Goal: Task Accomplishment & Management: Manage account settings

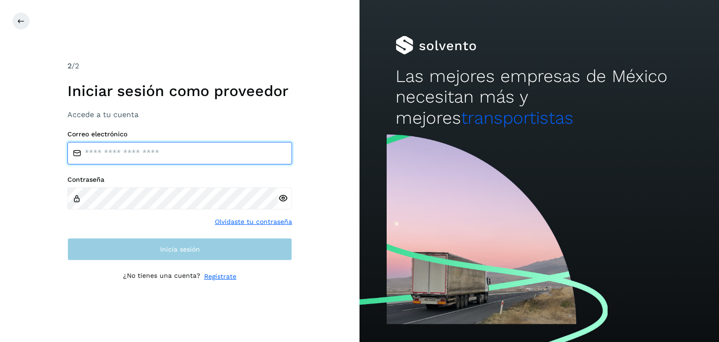
type input "**********"
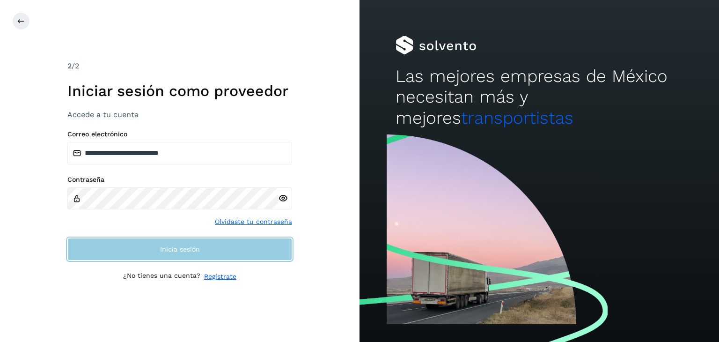
click at [189, 255] on button "Inicia sesión" at bounding box center [179, 249] width 225 height 22
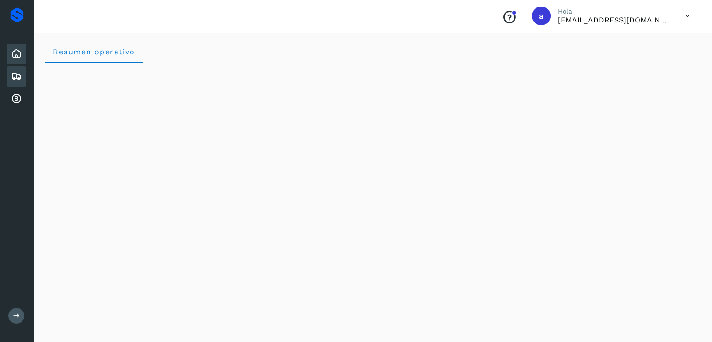
click at [9, 75] on div "Embarques" at bounding box center [17, 76] width 20 height 21
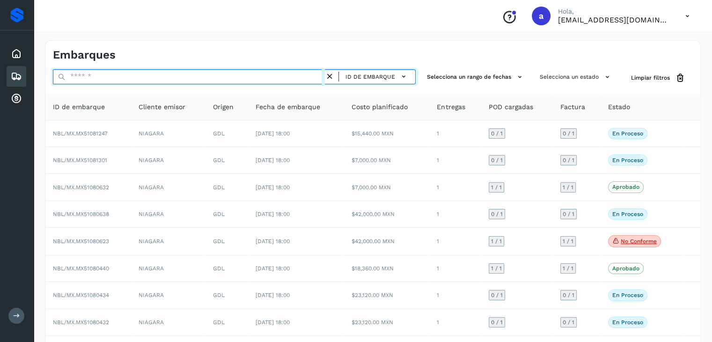
click at [175, 74] on input "text" at bounding box center [189, 76] width 272 height 15
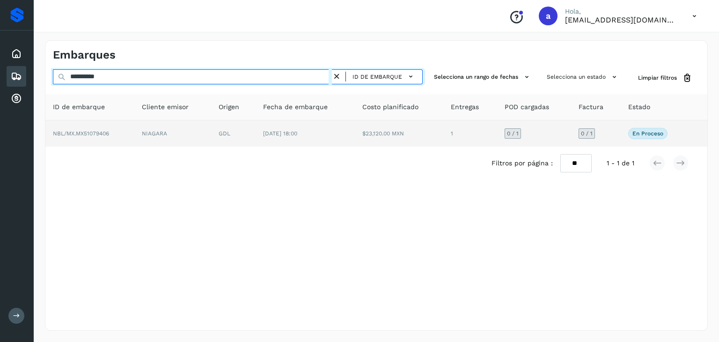
type input "**********"
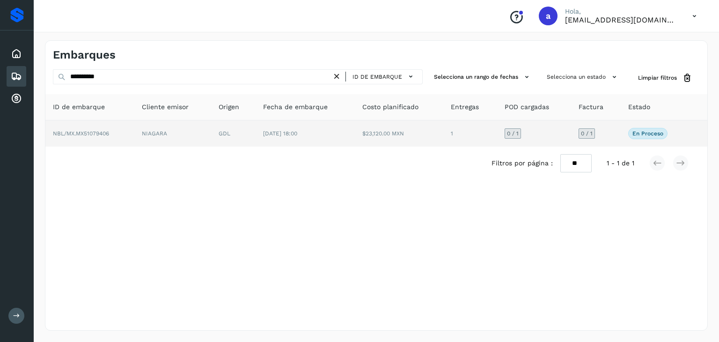
click at [434, 130] on td "$23,120.00 MXN" at bounding box center [399, 133] width 89 height 26
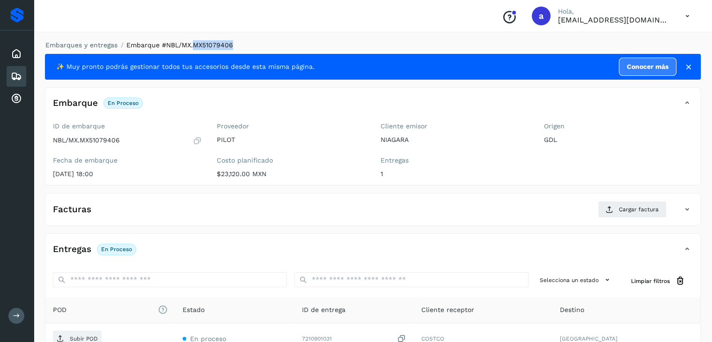
drag, startPoint x: 193, startPoint y: 44, endPoint x: 250, endPoint y: 49, distance: 56.8
click at [250, 49] on ol "Embarques y entregas Embarque #NBL/MX.MX51079406" at bounding box center [369, 45] width 661 height 10
copy span "MX51079406"
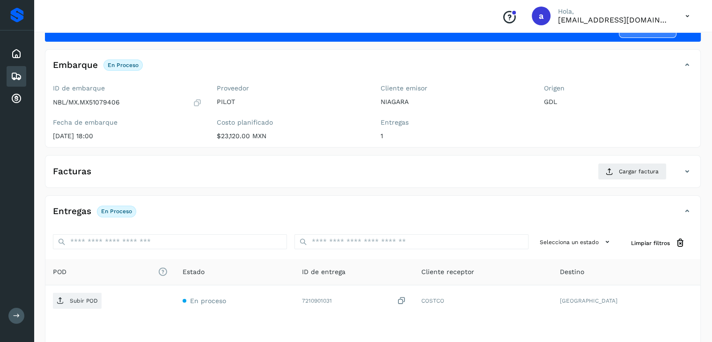
scroll to position [94, 0]
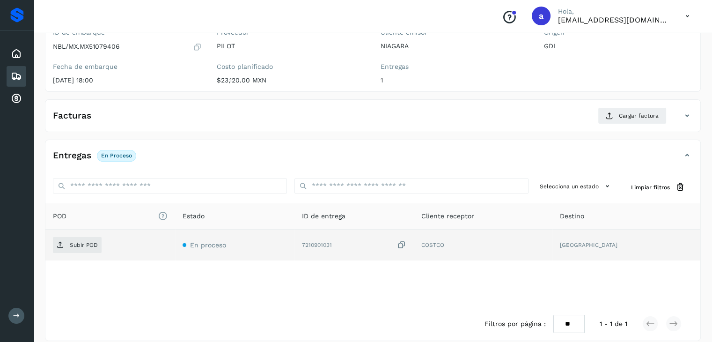
click at [406, 243] on icon at bounding box center [401, 245] width 9 height 10
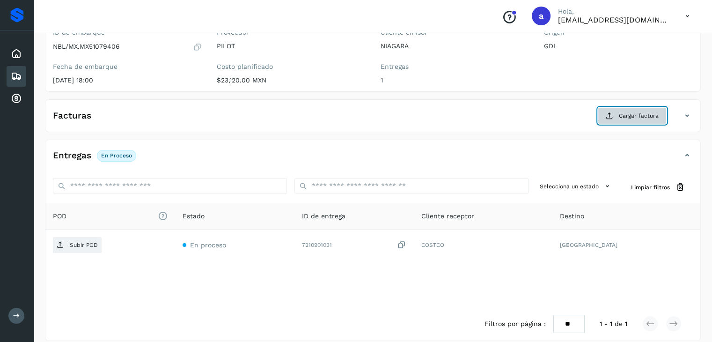
click at [631, 117] on span "Cargar factura" at bounding box center [639, 115] width 40 height 8
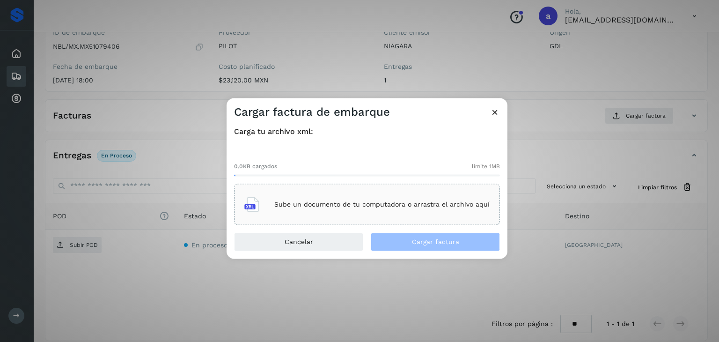
click at [301, 211] on div "Sube un documento de tu computadora o arrastra el archivo aquí" at bounding box center [366, 204] width 245 height 25
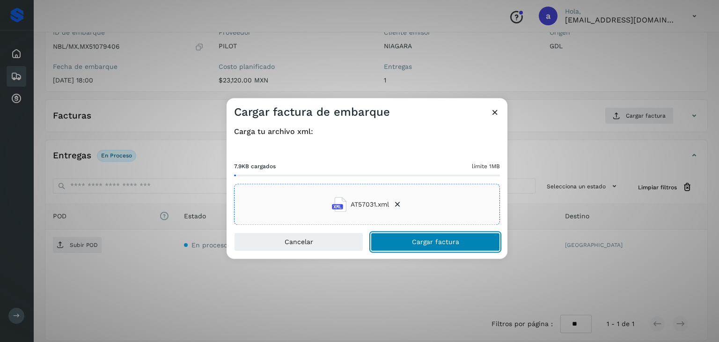
click at [414, 239] on span "Cargar factura" at bounding box center [435, 242] width 47 height 7
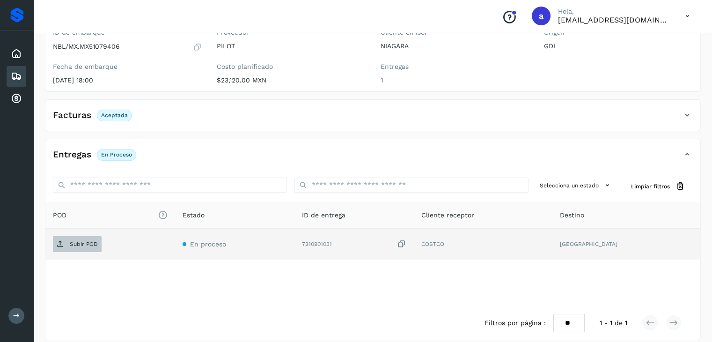
click at [83, 244] on p "Subir POD" at bounding box center [84, 244] width 28 height 7
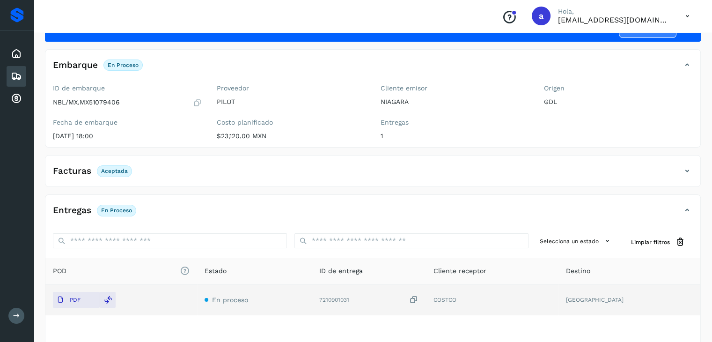
scroll to position [0, 0]
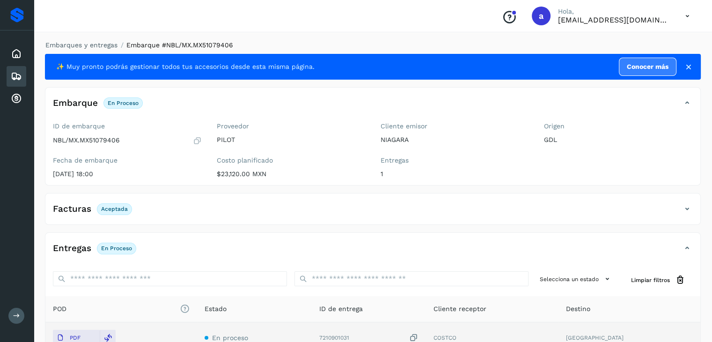
click at [12, 72] on icon at bounding box center [16, 76] width 11 height 11
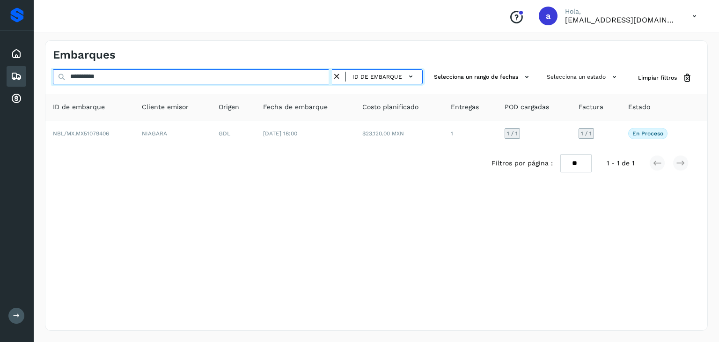
click at [253, 77] on input "**********" at bounding box center [192, 76] width 279 height 15
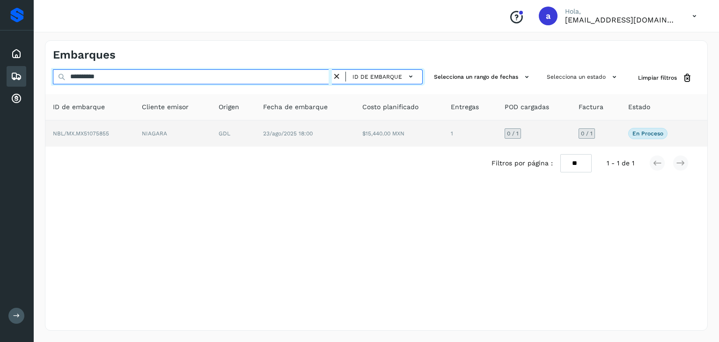
type input "**********"
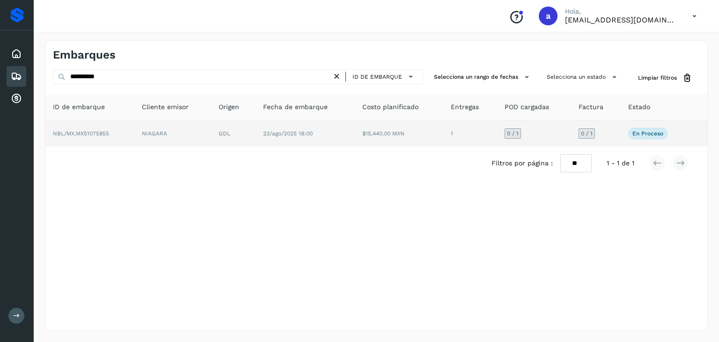
click at [414, 138] on td "$15,440.00 MXN" at bounding box center [399, 133] width 89 height 26
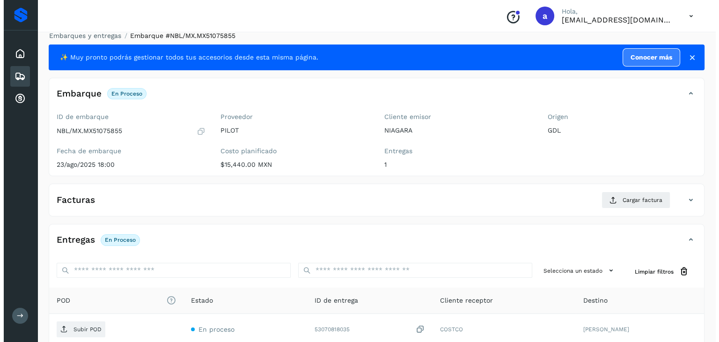
scroll to position [103, 0]
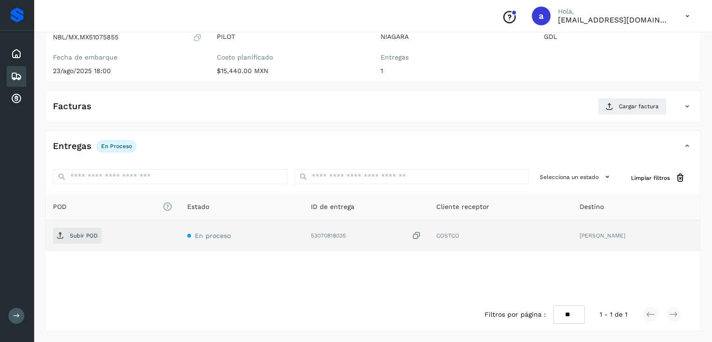
click at [421, 231] on icon at bounding box center [416, 236] width 9 height 10
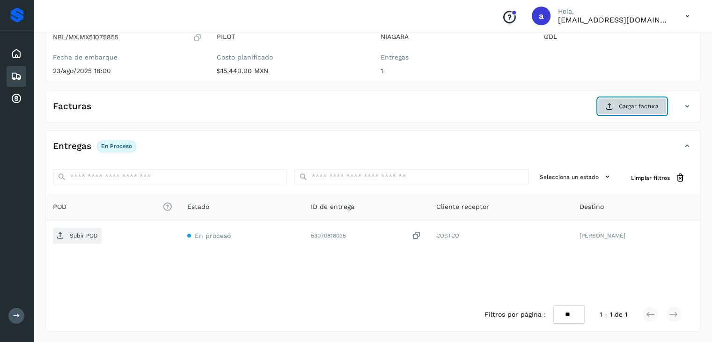
click at [624, 103] on span "Cargar factura" at bounding box center [639, 106] width 40 height 8
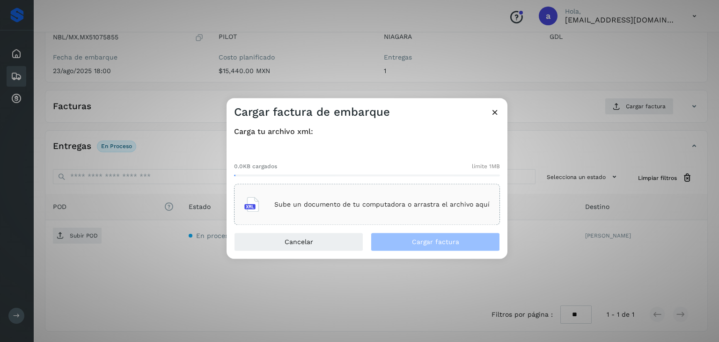
click at [323, 205] on p "Sube un documento de tu computadora o arrastra el archivo aquí" at bounding box center [381, 204] width 215 height 8
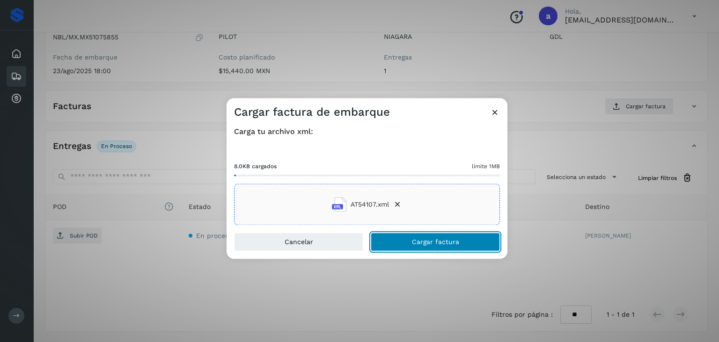
click at [403, 238] on button "Cargar factura" at bounding box center [435, 242] width 129 height 19
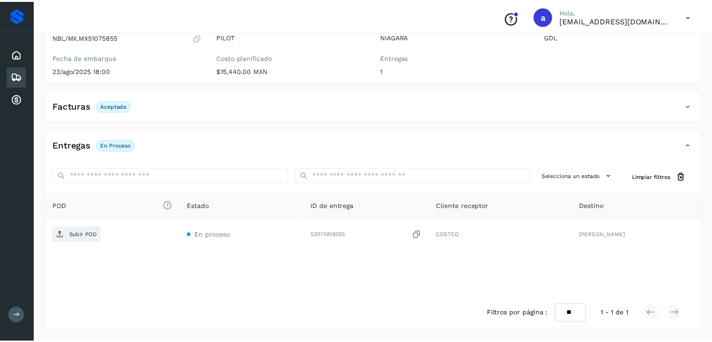
scroll to position [102, 0]
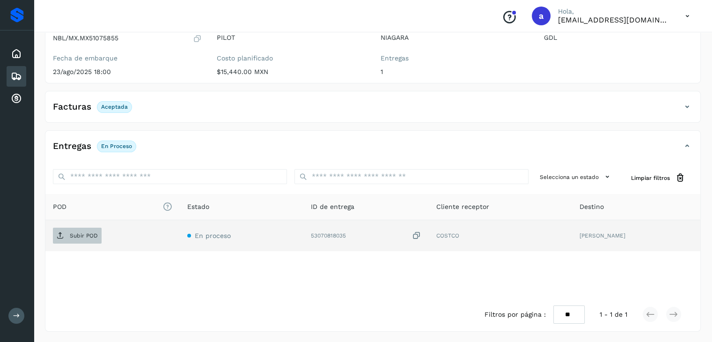
click at [88, 235] on p "Subir POD" at bounding box center [84, 235] width 28 height 7
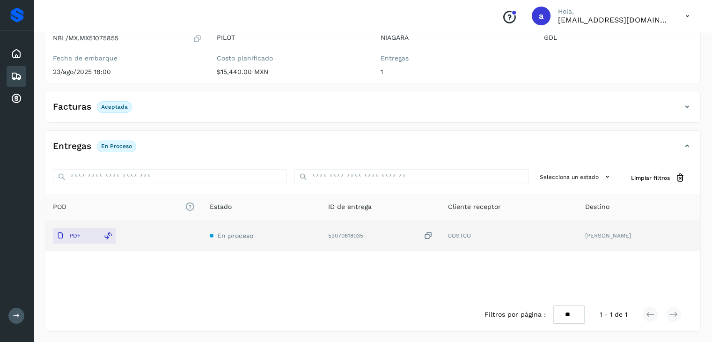
click at [19, 72] on icon at bounding box center [16, 76] width 11 height 11
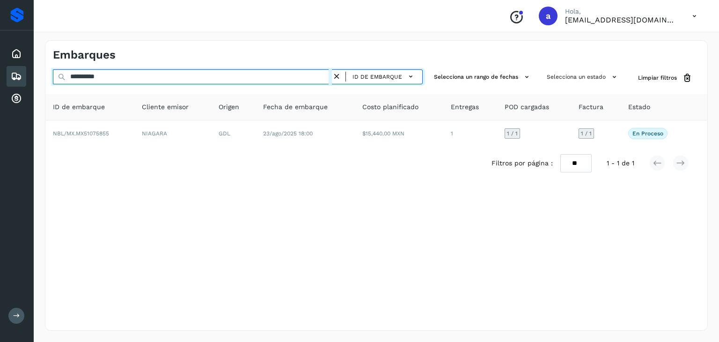
click at [140, 80] on input "**********" at bounding box center [192, 76] width 279 height 15
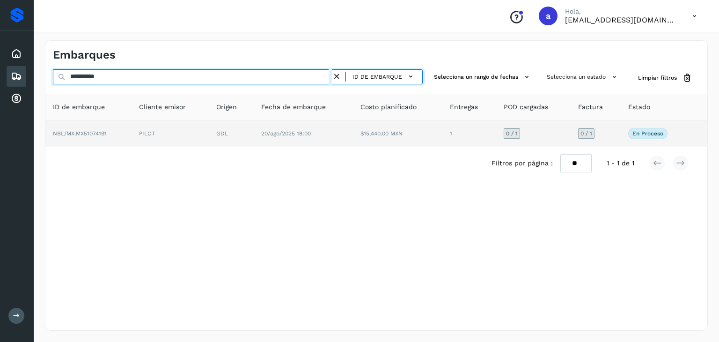
type input "**********"
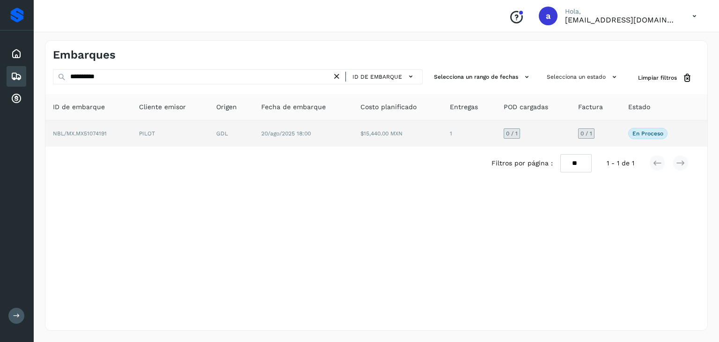
click at [468, 133] on td "1" at bounding box center [469, 133] width 54 height 26
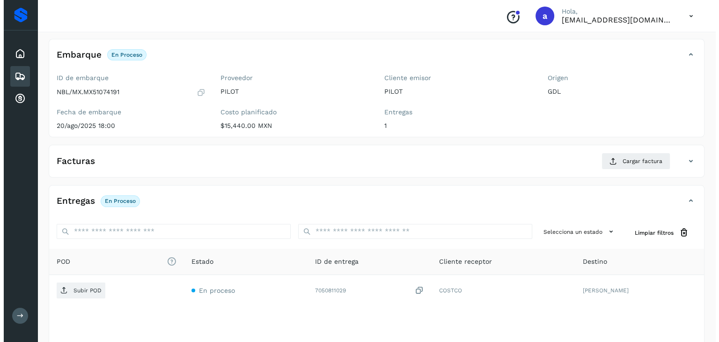
scroll to position [103, 0]
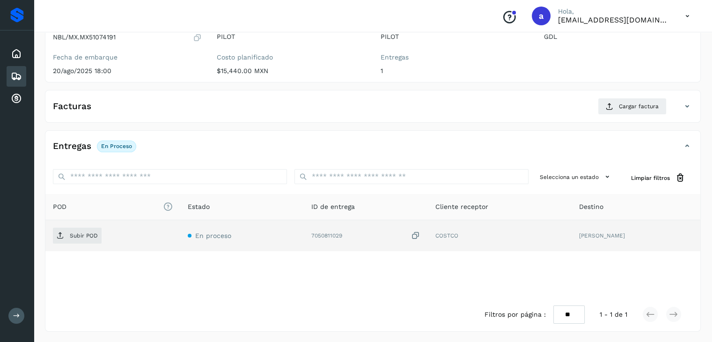
click at [420, 235] on icon at bounding box center [415, 236] width 9 height 10
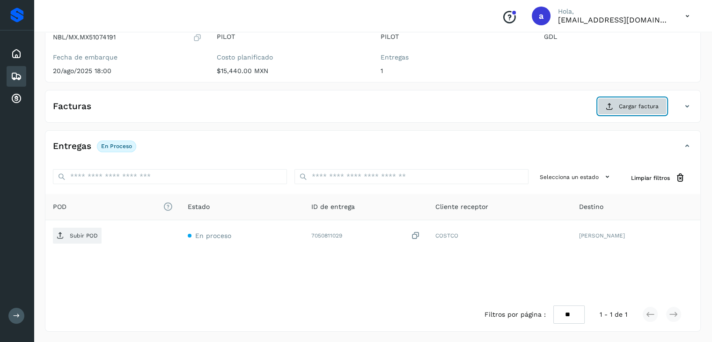
click at [630, 103] on span "Cargar factura" at bounding box center [639, 106] width 40 height 8
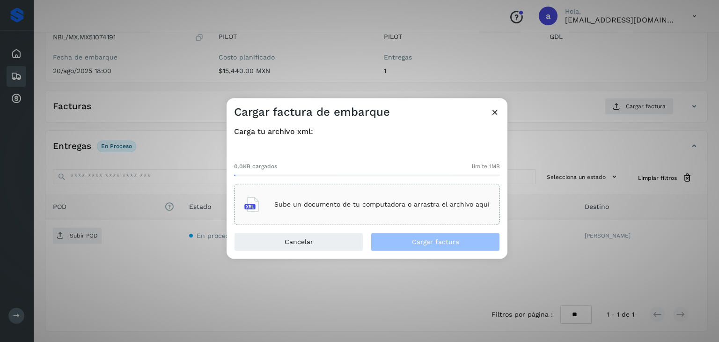
click at [300, 197] on div "Sube un documento de tu computadora o arrastra el archivo aquí" at bounding box center [366, 204] width 245 height 25
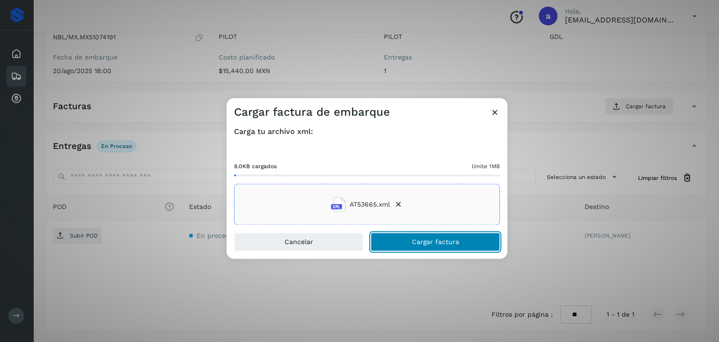
click at [409, 242] on button "Cargar factura" at bounding box center [435, 242] width 129 height 19
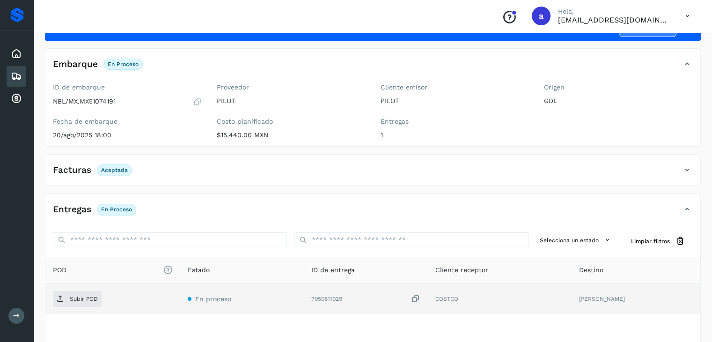
scroll to position [102, 0]
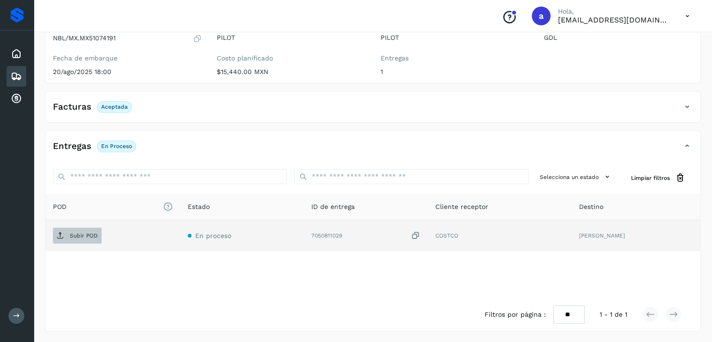
click at [80, 235] on p "Subir POD" at bounding box center [84, 235] width 28 height 7
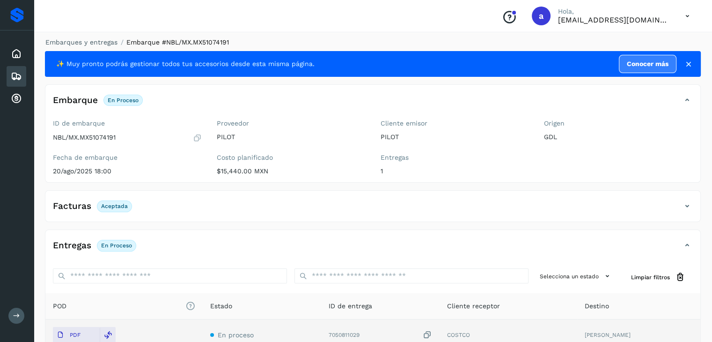
scroll to position [0, 0]
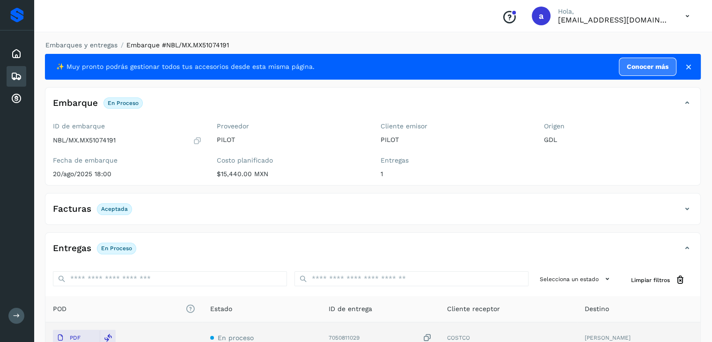
click at [20, 77] on icon at bounding box center [16, 76] width 11 height 11
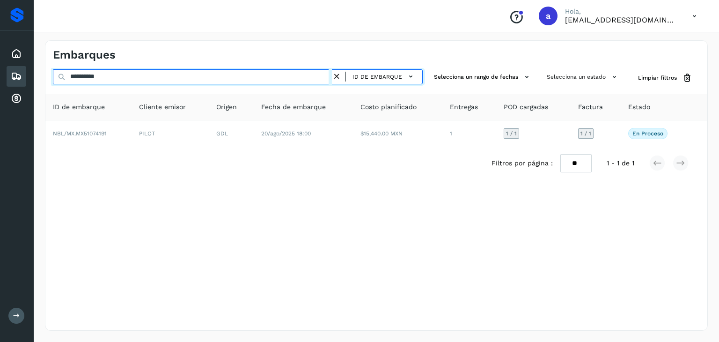
click at [257, 75] on input "**********" at bounding box center [192, 76] width 279 height 15
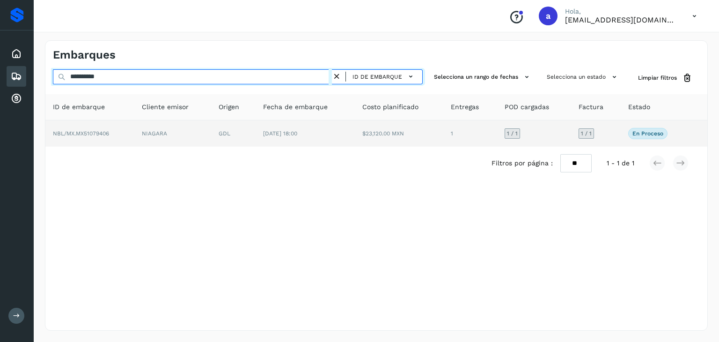
type input "**********"
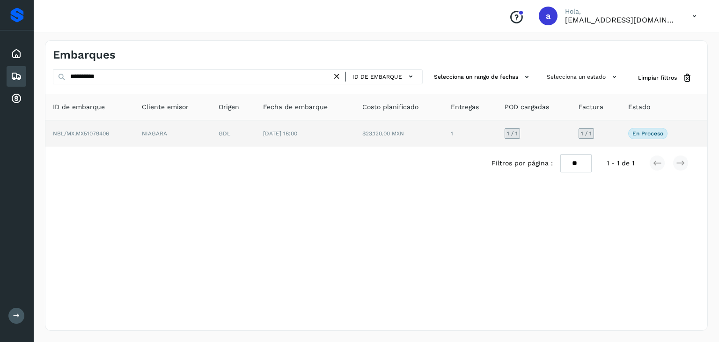
click at [318, 130] on td "[DATE] 18:00" at bounding box center [305, 133] width 99 height 26
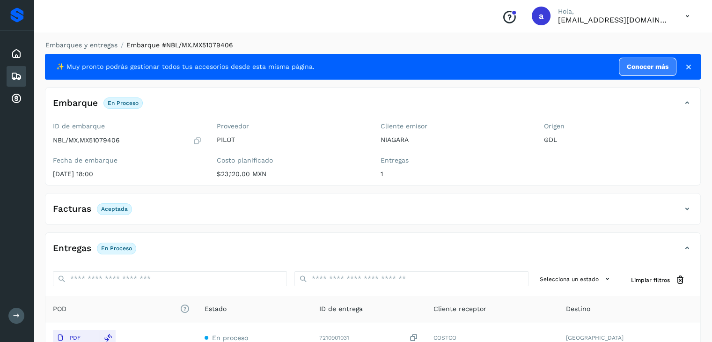
click at [8, 77] on div "Embarques" at bounding box center [17, 76] width 20 height 21
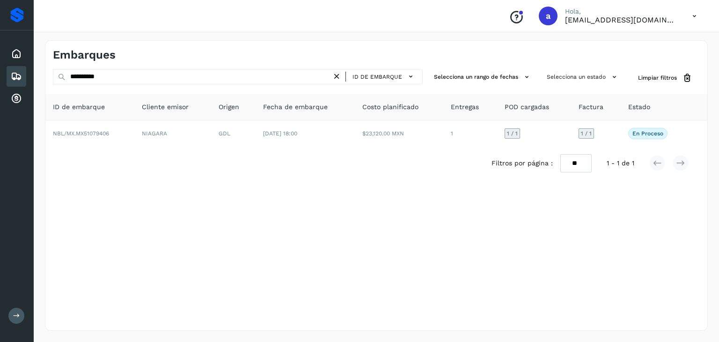
click at [339, 76] on icon at bounding box center [337, 77] width 10 height 10
